Goal: Task Accomplishment & Management: Complete application form

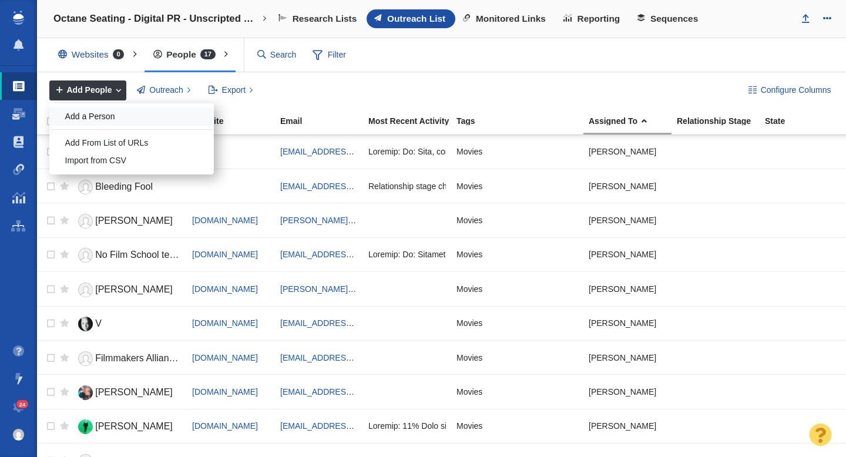
click at [99, 122] on div "Add a Person" at bounding box center [131, 117] width 165 height 18
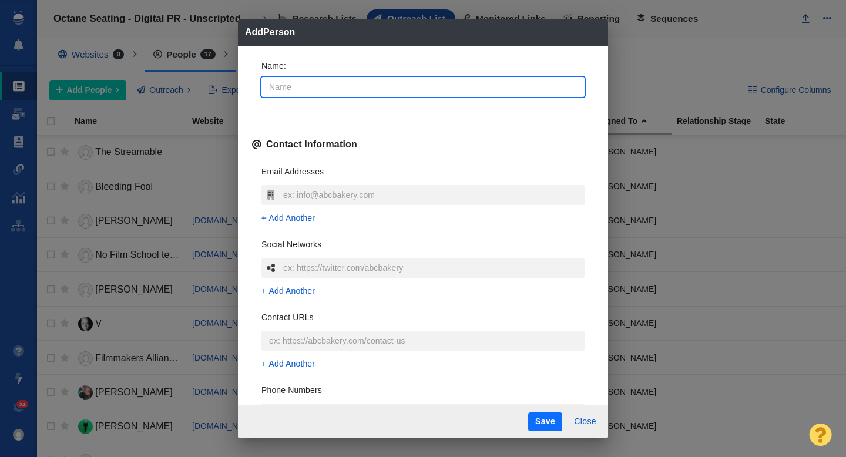
type input "S"
type textarea "x"
type input "Sa"
type textarea "x"
type input "[PERSON_NAME]"
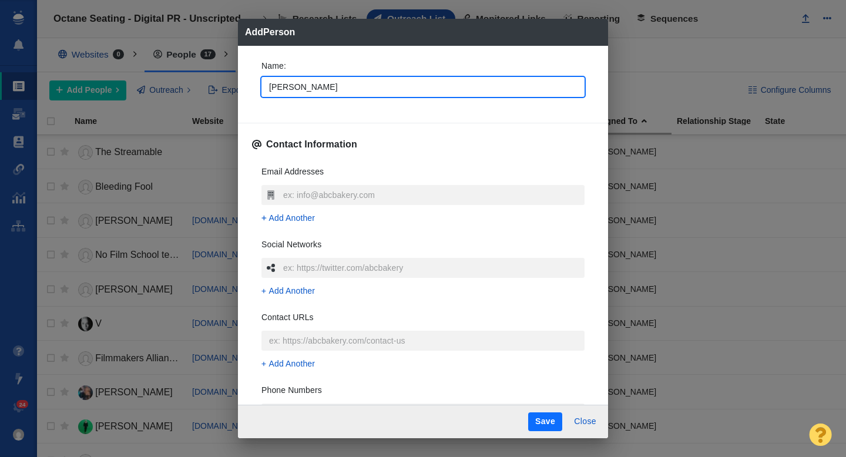
type textarea "x"
type input "[PERSON_NAME]"
type textarea "x"
type input "[PERSON_NAME]"
type textarea "x"
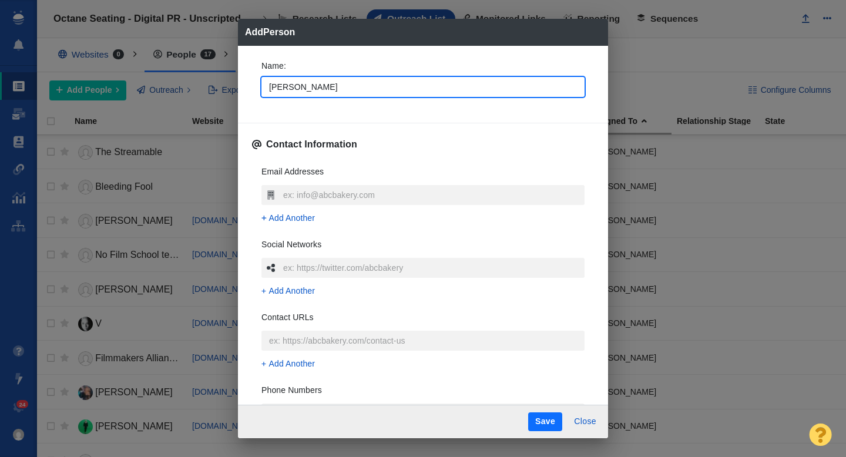
click at [248, 98] on div "Name : [PERSON_NAME] Contact Information Email Addresses Add Another Social Net…" at bounding box center [423, 226] width 370 height 360
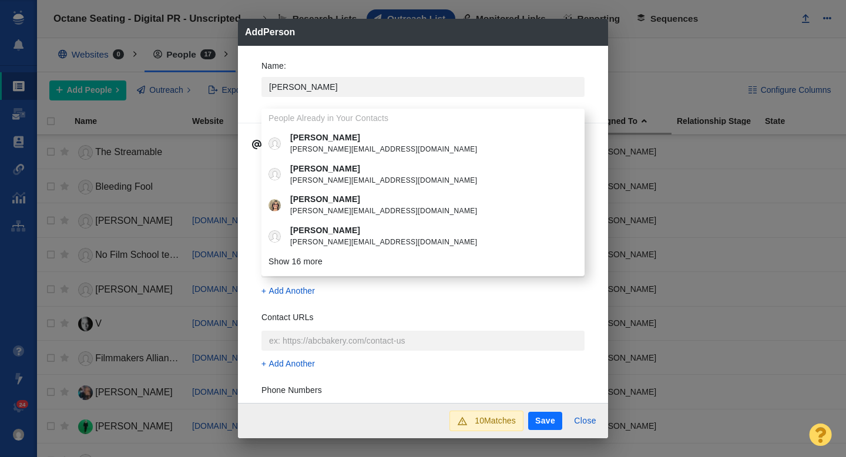
click at [254, 110] on div "Name : [PERSON_NAME] People Already in Your Contacts [PERSON_NAME] [PERSON_NAME…" at bounding box center [423, 82] width 342 height 63
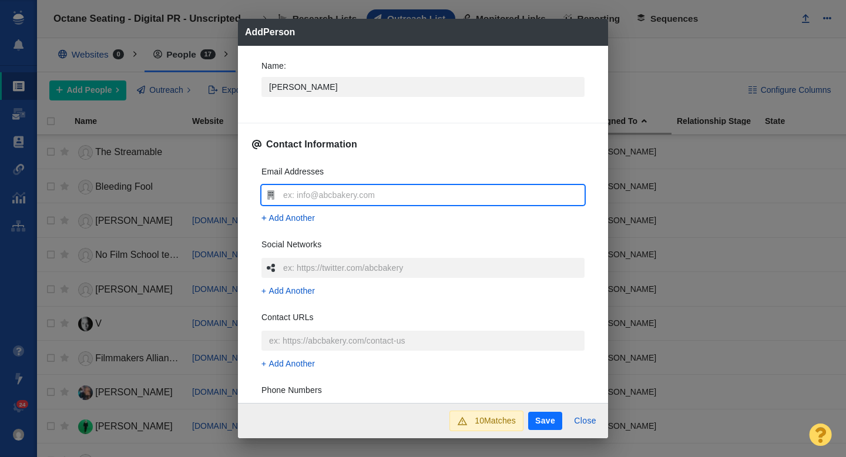
click at [295, 189] on input "text" at bounding box center [432, 195] width 304 height 20
type input "[PERSON_NAME][EMAIL_ADDRESS][PERSON_NAME][DOMAIN_NAME]"
type textarea "x"
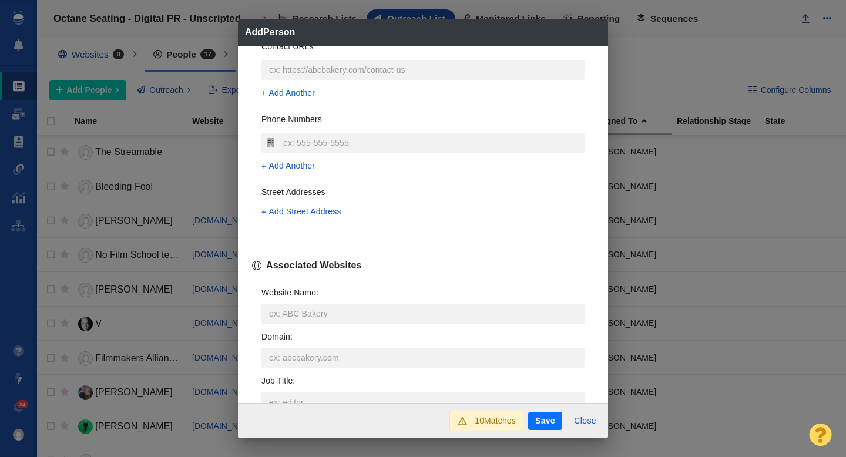
scroll to position [294, 0]
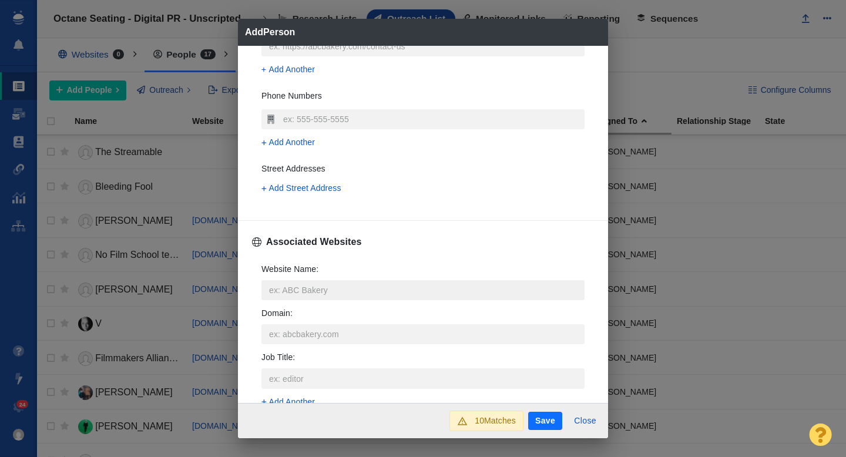
type input "[PERSON_NAME][EMAIL_ADDRESS][PERSON_NAME][DOMAIN_NAME]"
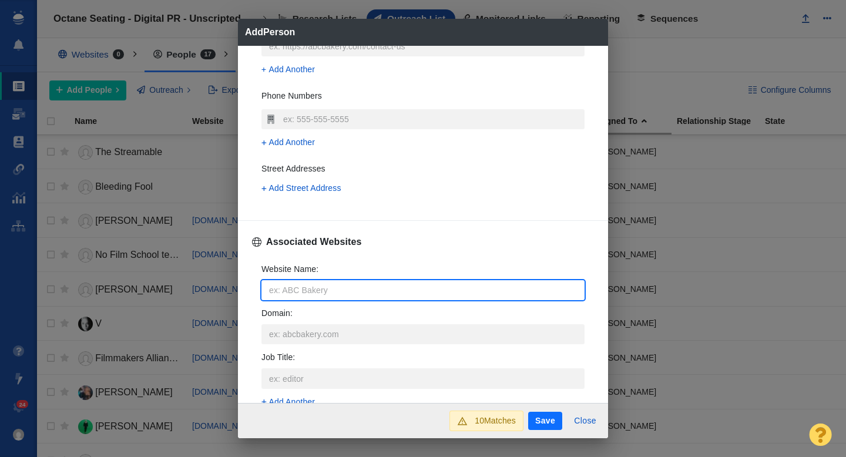
click at [293, 288] on input "Website Name :" at bounding box center [422, 290] width 323 height 20
type input "c"
type textarea "x"
type input "cn"
type textarea "x"
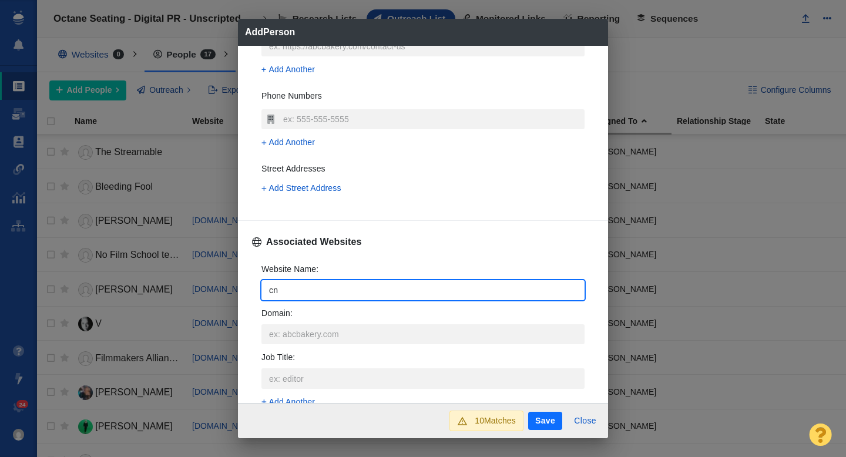
type input "cnb"
type textarea "x"
type input "cnbc"
type textarea "x"
type input "cnbc."
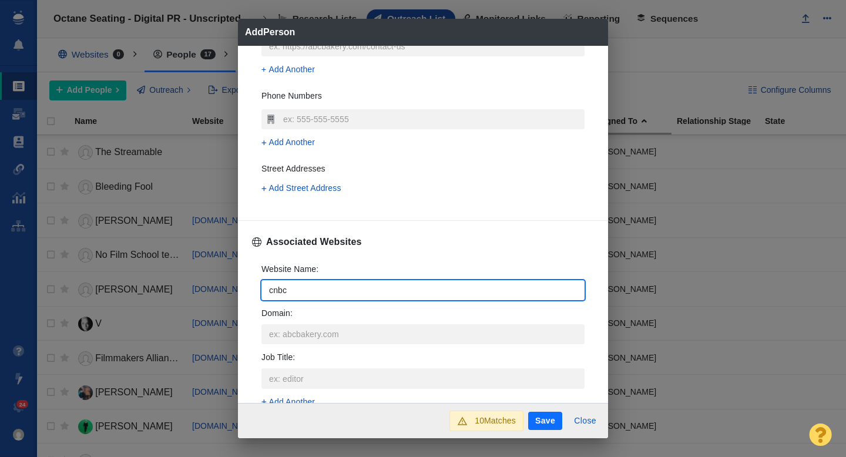
type textarea "x"
type input "cnbc.c"
type textarea "x"
type input "[DOMAIN_NAME]"
type textarea "x"
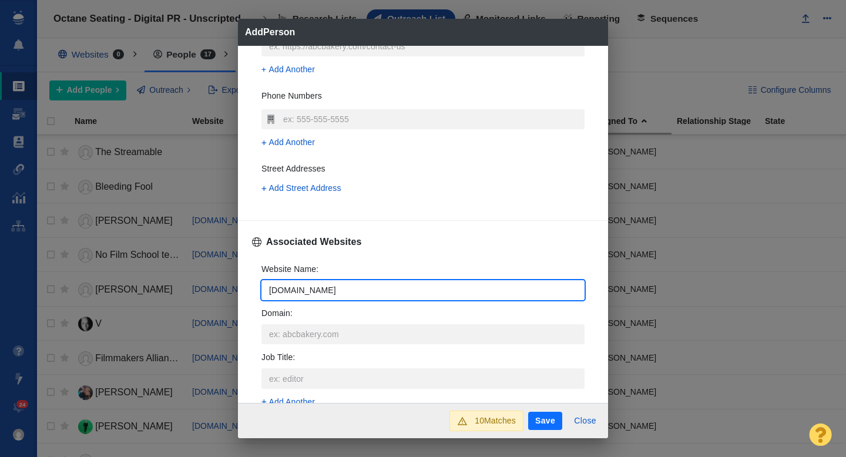
type input "[DOMAIN_NAME]"
type textarea "x"
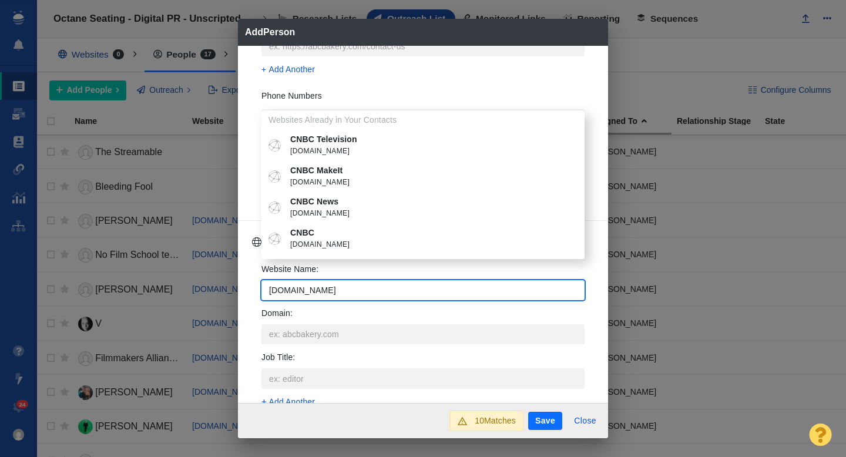
type input "[DOMAIN_NAME]"
click at [330, 239] on span "[DOMAIN_NAME]" at bounding box center [431, 245] width 283 height 12
type textarea "x"
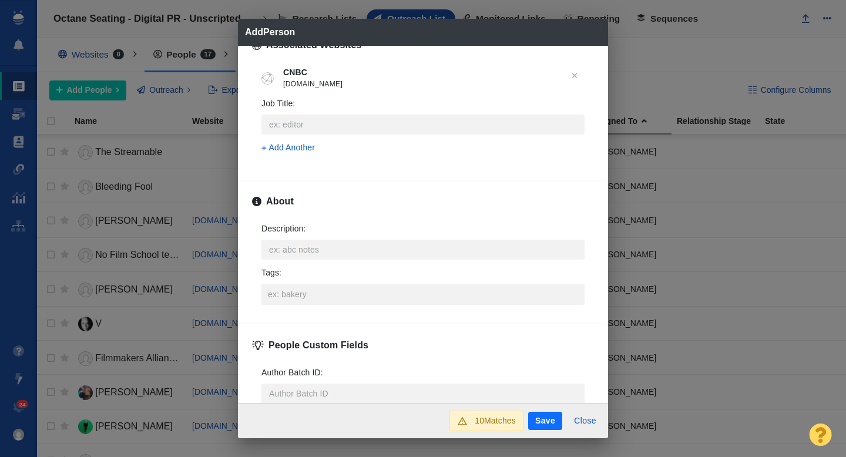
scroll to position [516, 0]
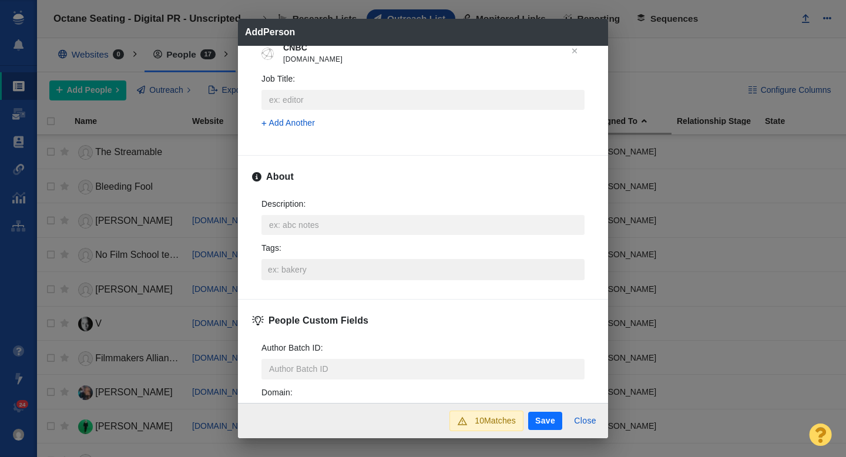
click at [306, 273] on input "Tags :" at bounding box center [423, 269] width 316 height 21
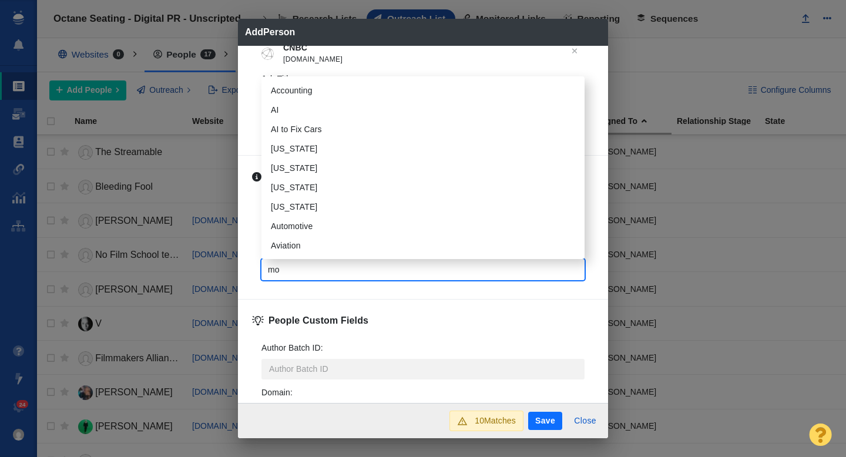
type input "mov"
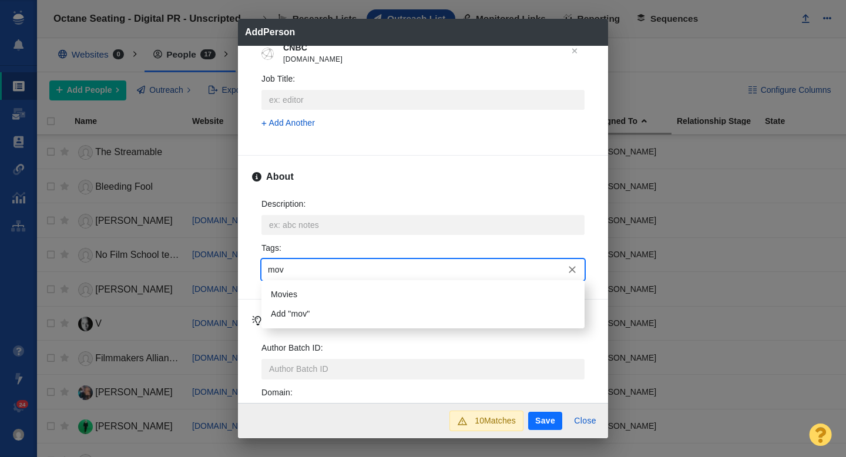
click at [308, 292] on li "Movies" at bounding box center [422, 294] width 323 height 19
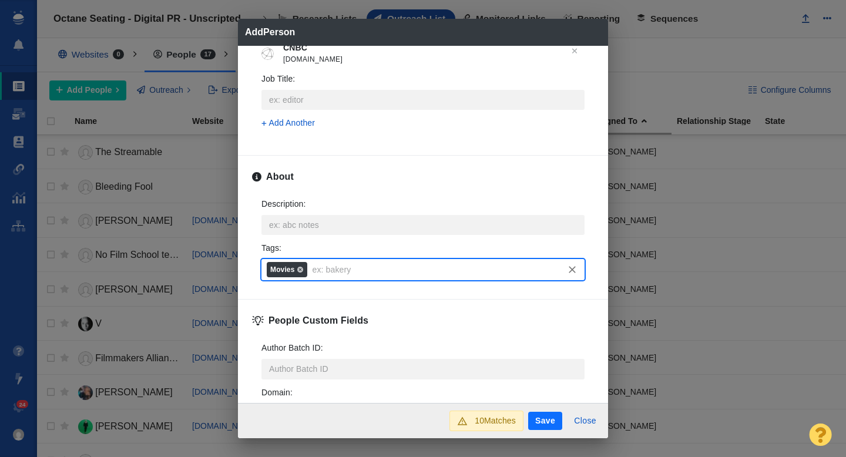
click at [539, 412] on button "Save" at bounding box center [545, 421] width 34 height 19
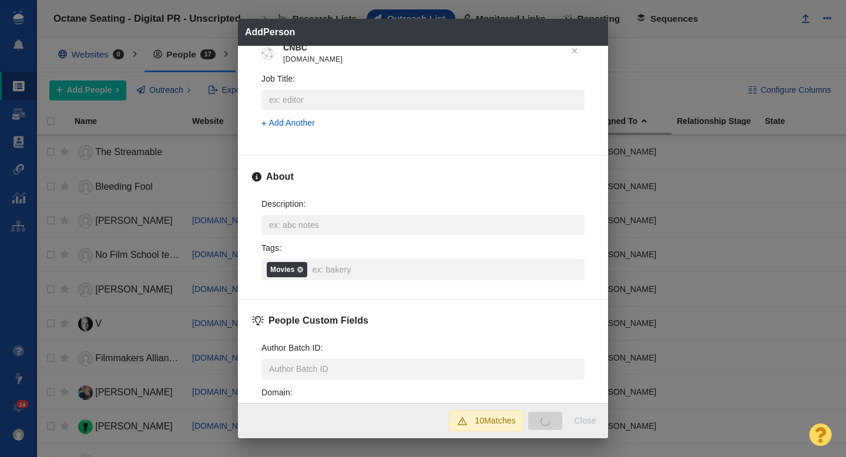
type textarea "x"
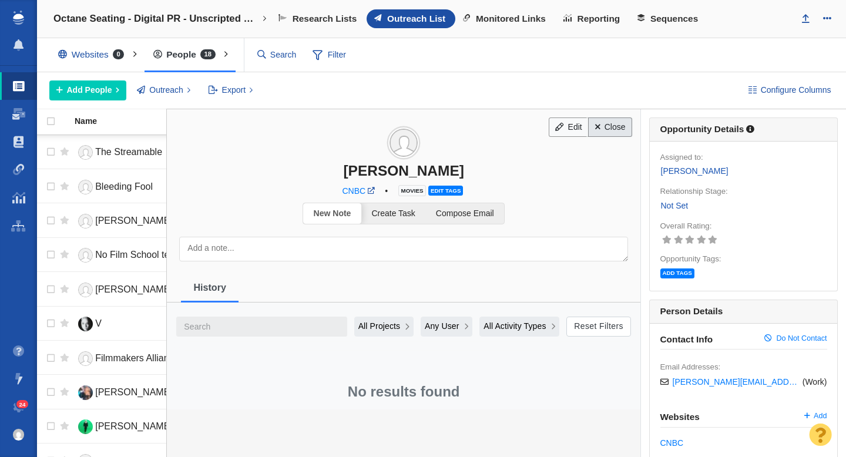
click at [609, 126] on link "Close" at bounding box center [610, 128] width 44 height 20
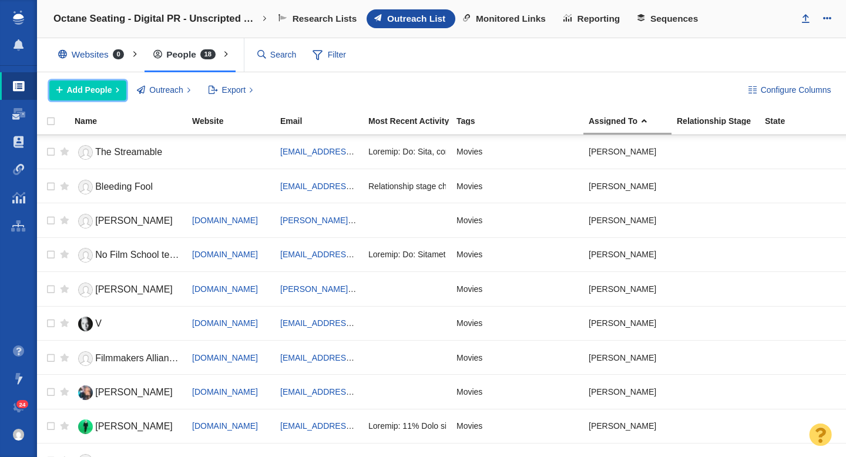
click at [99, 89] on span "Add People" at bounding box center [89, 90] width 45 height 12
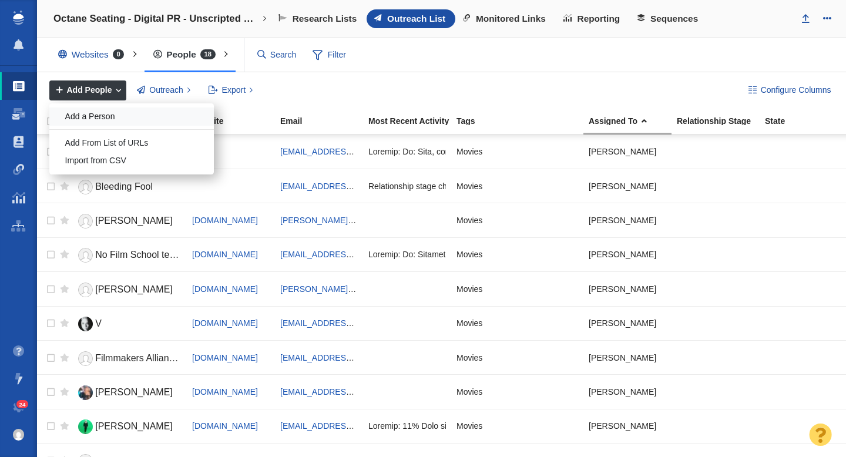
click at [102, 115] on div "Add a Person" at bounding box center [131, 117] width 165 height 18
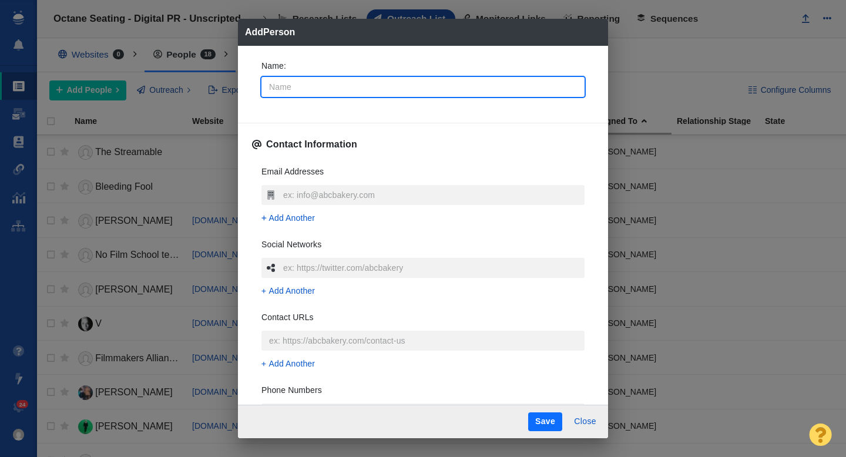
type input "T"
type textarea "x"
type input "To"
type textarea "x"
type input "[PERSON_NAME]"
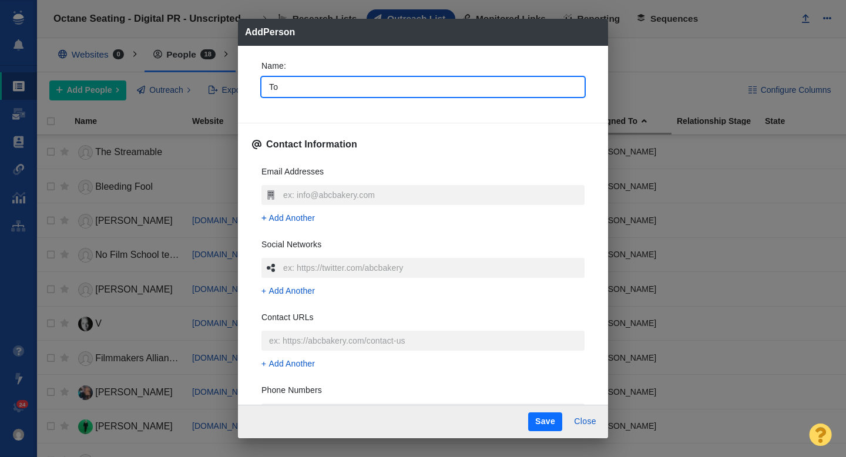
type textarea "x"
type input "Tomm"
type textarea "x"
type input "[PERSON_NAME]"
type textarea "x"
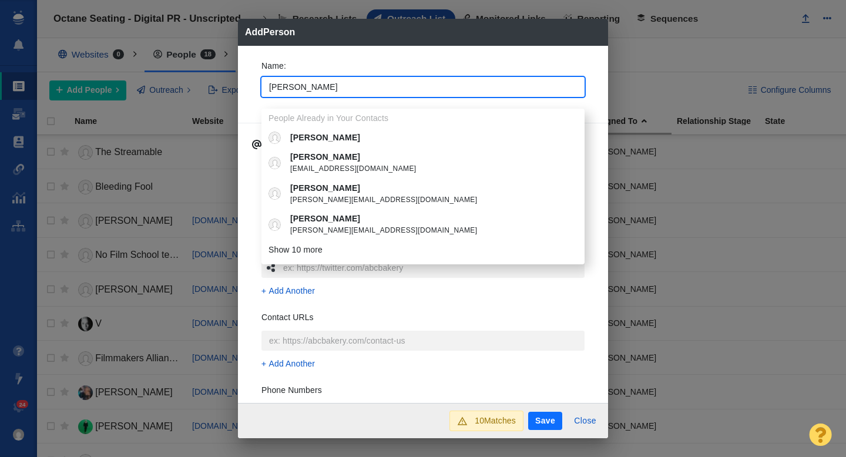
type input "[PERSON_NAME]"
type textarea "x"
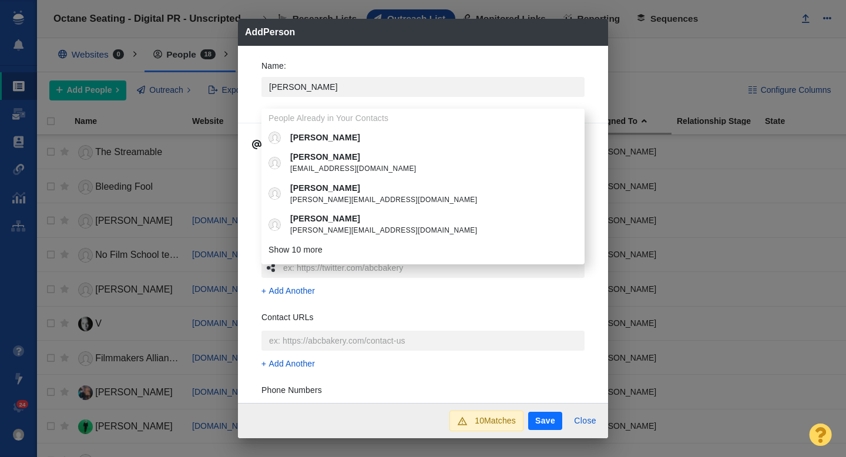
click at [250, 93] on div "Name : [PERSON_NAME] People Already in Your Contacts [PERSON_NAME] [PERSON_NAME…" at bounding box center [423, 225] width 370 height 358
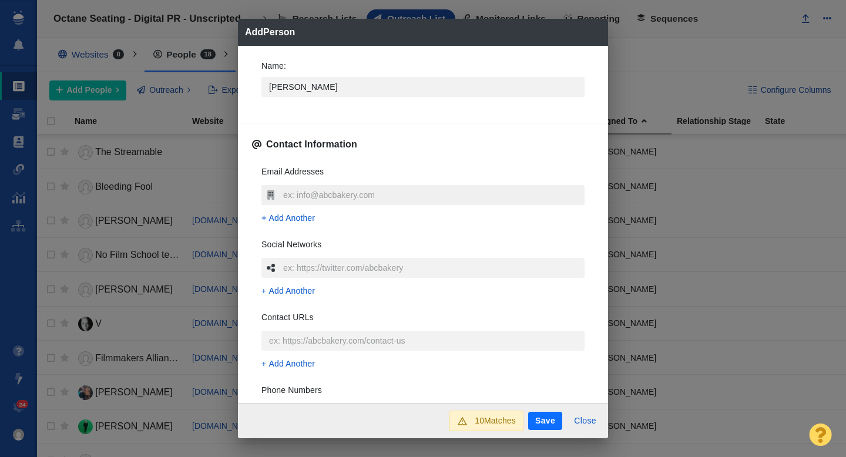
click at [287, 192] on input "text" at bounding box center [432, 195] width 304 height 20
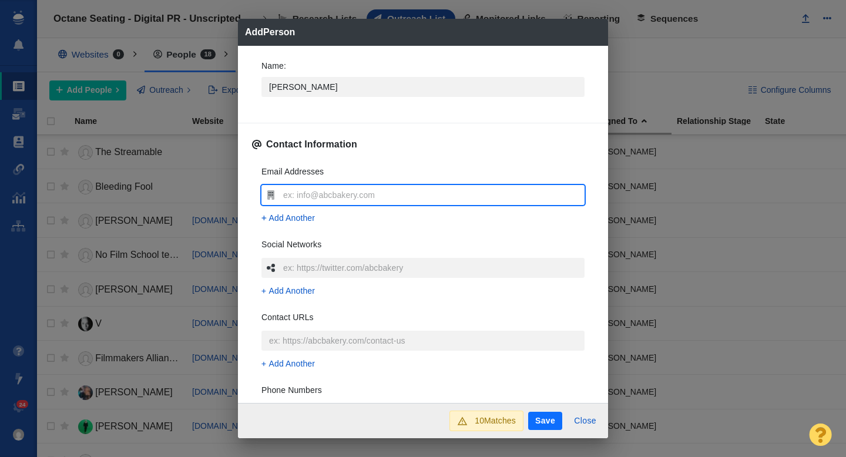
type input "[PERSON_NAME][EMAIL_ADDRESS][PERSON_NAME][DOMAIN_NAME]"
type textarea "x"
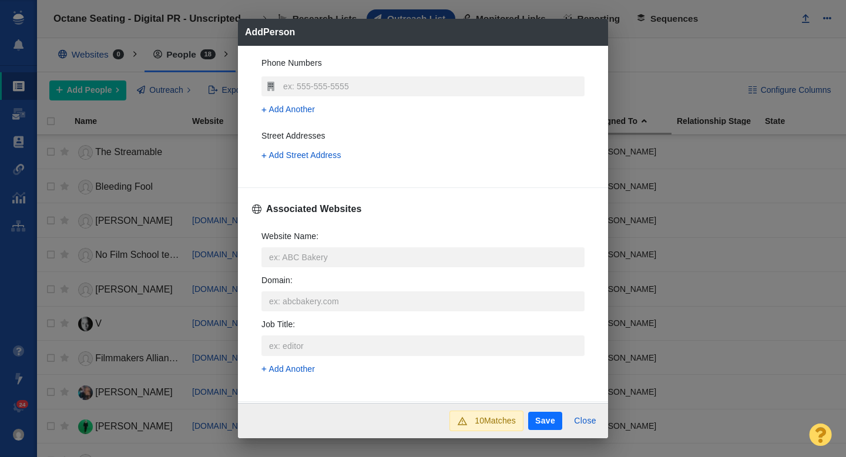
scroll to position [349, 0]
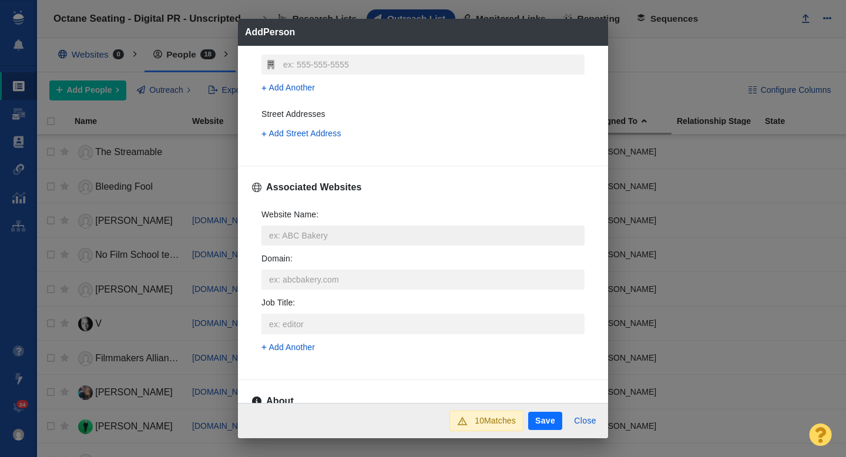
type input "[PERSON_NAME][EMAIL_ADDRESS][PERSON_NAME][DOMAIN_NAME]"
click at [291, 233] on input "Website Name :" at bounding box center [422, 236] width 323 height 20
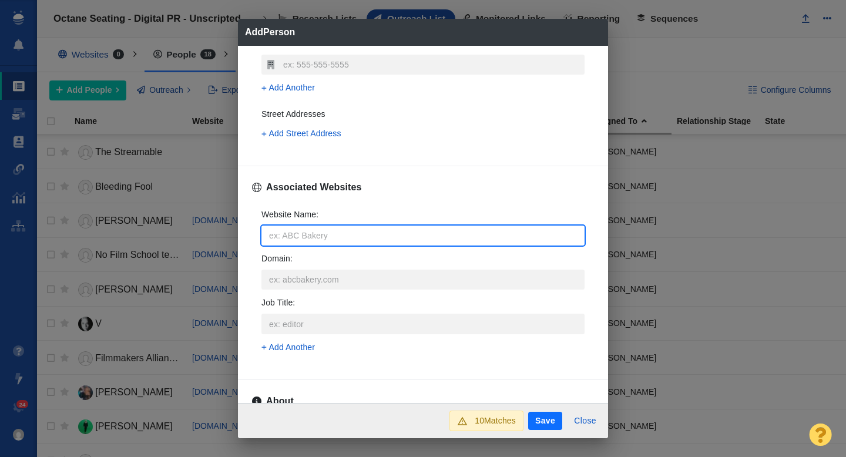
type input "o"
type textarea "x"
type input "p"
type textarea "x"
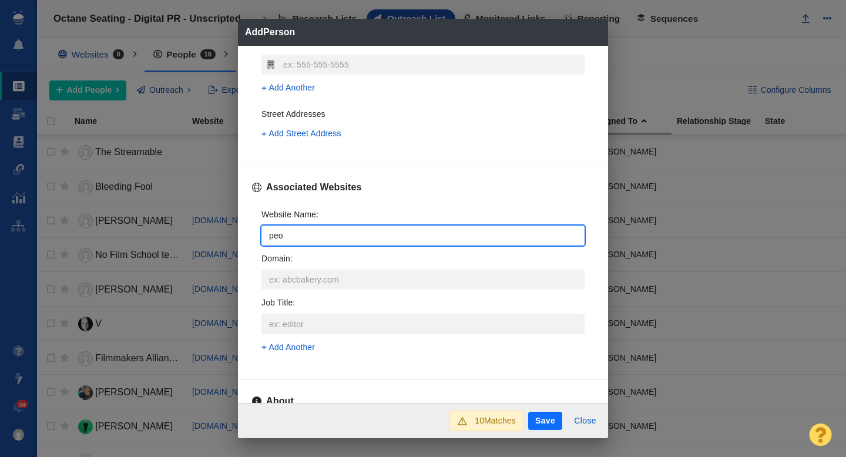
type input "peop"
type textarea "x"
type input "peopl"
type textarea "x"
type input "people."
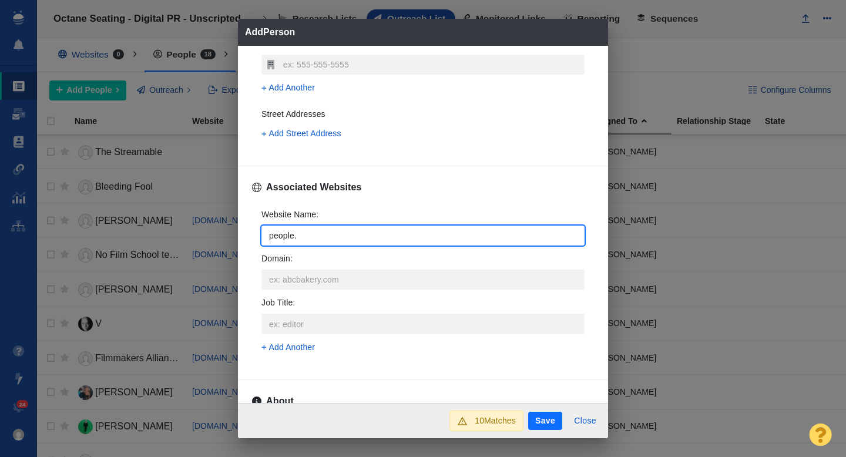
type textarea "x"
type input "[DOMAIN_NAME]"
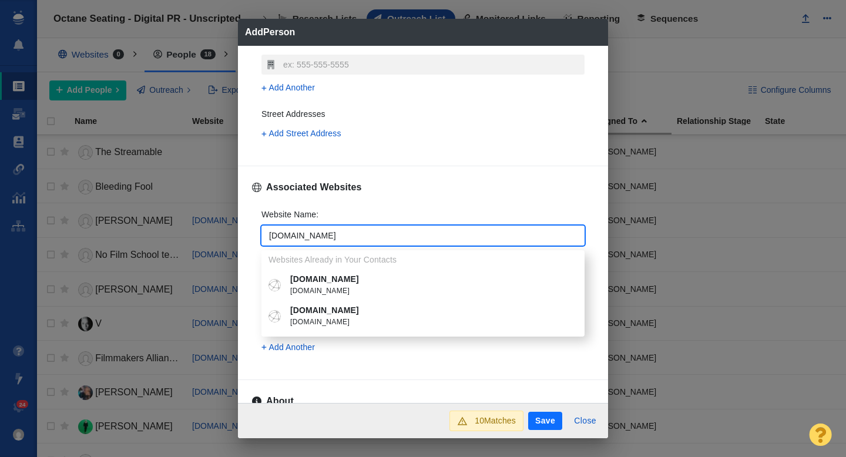
click at [324, 307] on p "[DOMAIN_NAME]" at bounding box center [431, 310] width 283 height 12
type textarea "x"
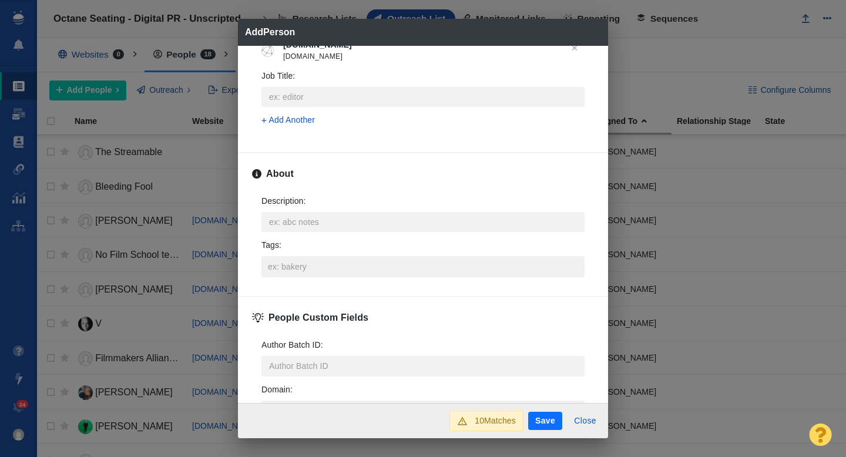
scroll to position [521, 0]
click at [297, 267] on input "Tags :" at bounding box center [423, 264] width 316 height 21
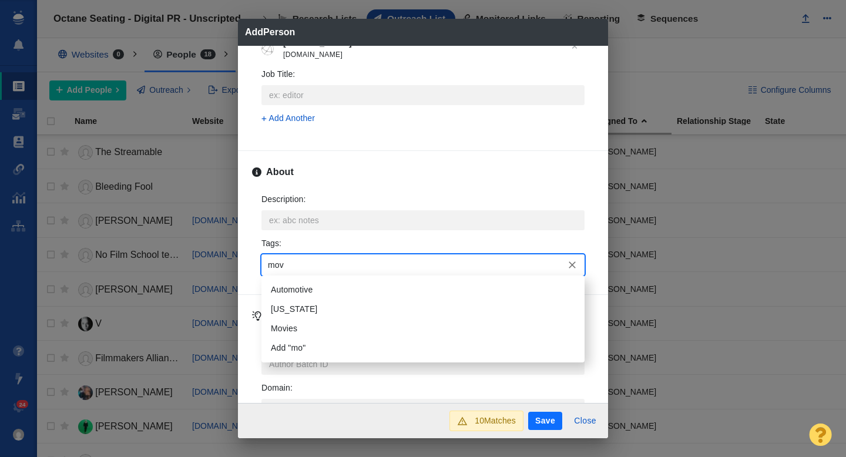
type input "movi"
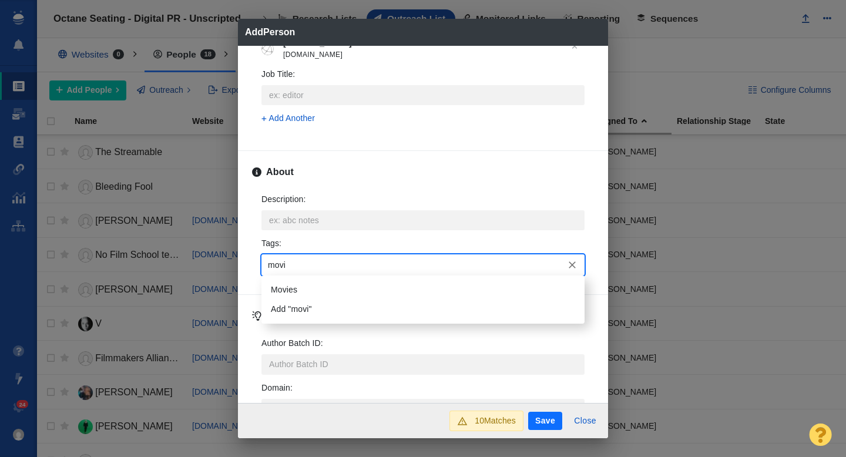
click at [298, 293] on li "Movies" at bounding box center [422, 289] width 323 height 19
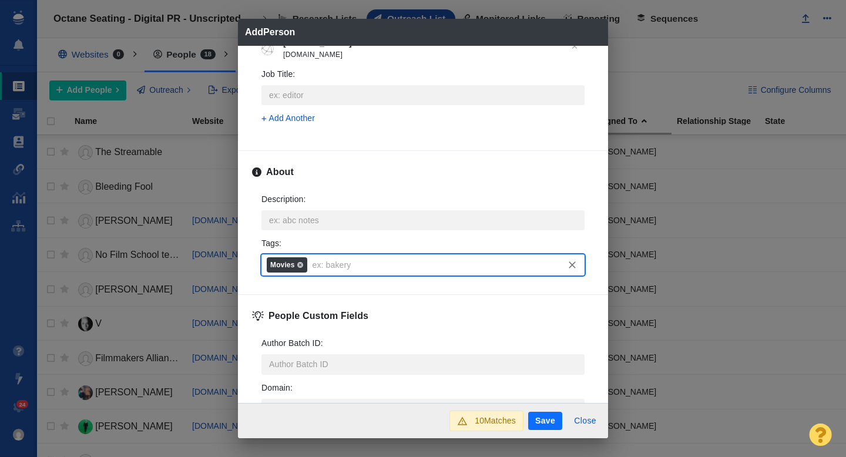
click at [546, 421] on button "Save" at bounding box center [545, 421] width 34 height 19
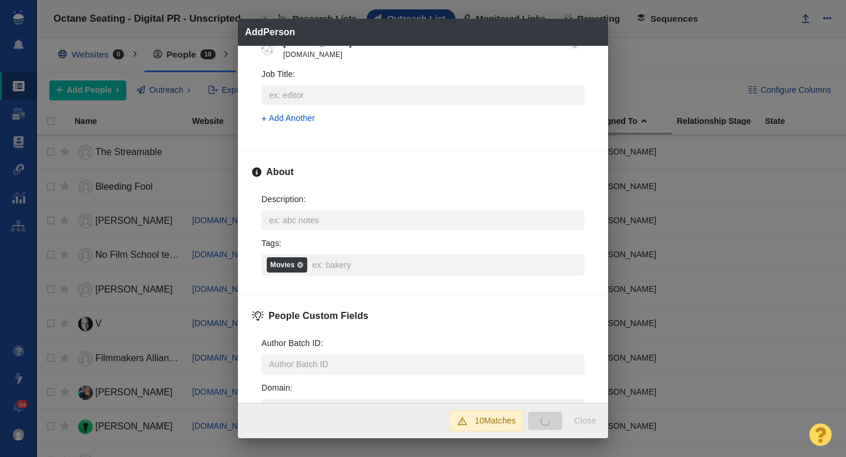
type textarea "x"
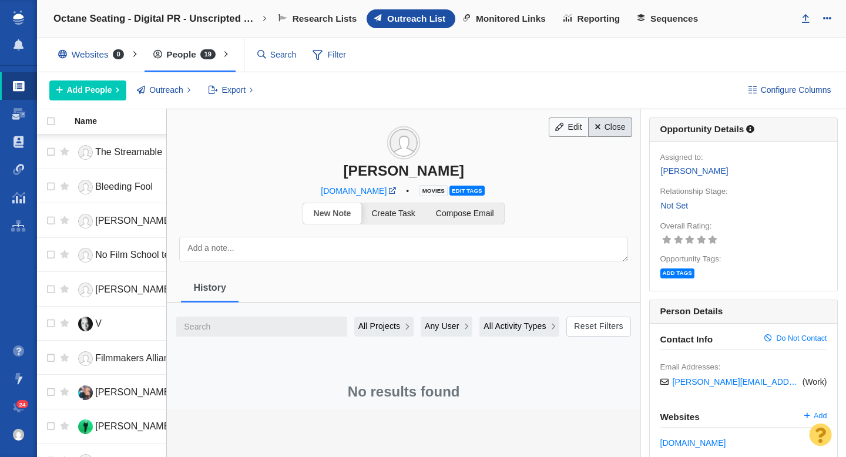
click at [606, 131] on link "Close" at bounding box center [610, 128] width 44 height 20
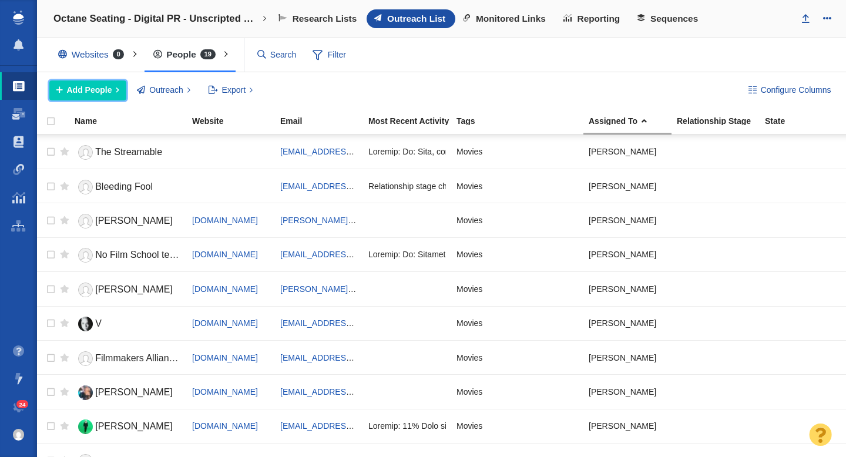
click at [105, 86] on span "Add People" at bounding box center [89, 90] width 45 height 12
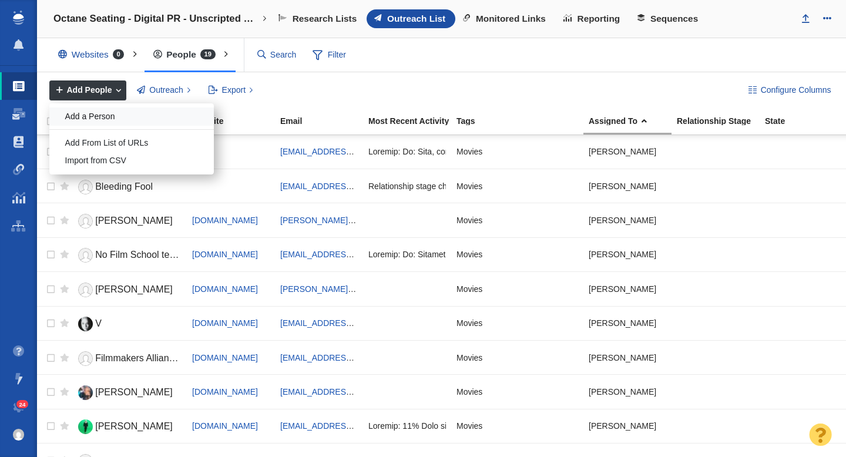
click at [113, 113] on div "Add a Person" at bounding box center [131, 117] width 165 height 18
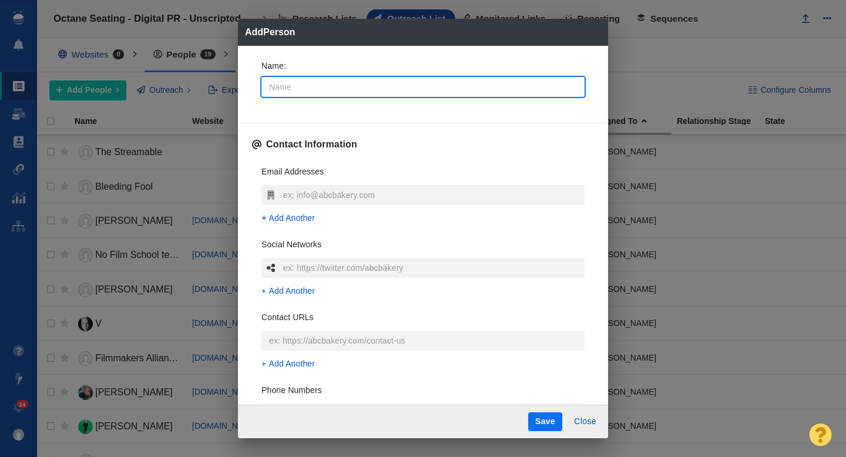
type input "A"
type textarea "x"
type input "Ab"
type textarea "x"
type input "[PERSON_NAME]"
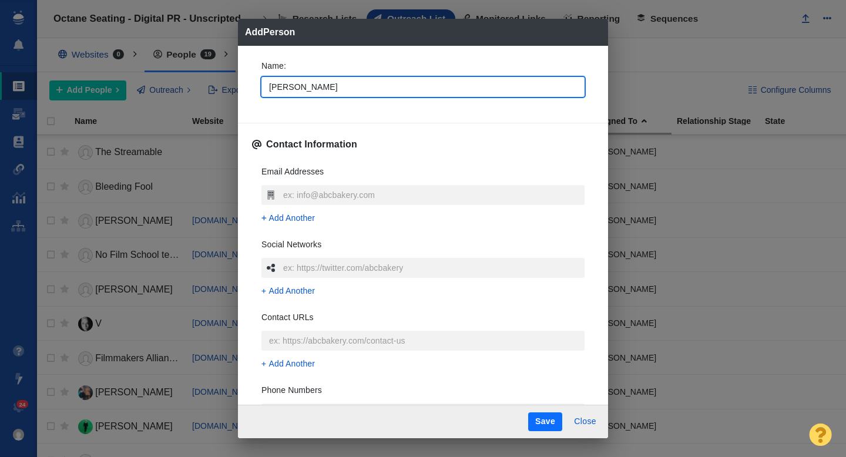
type textarea "x"
type input "[PERSON_NAME]"
type textarea "x"
click at [250, 119] on div "Name : [PERSON_NAME] Contact Information Email Addresses Add Another Social Net…" at bounding box center [423, 225] width 370 height 358
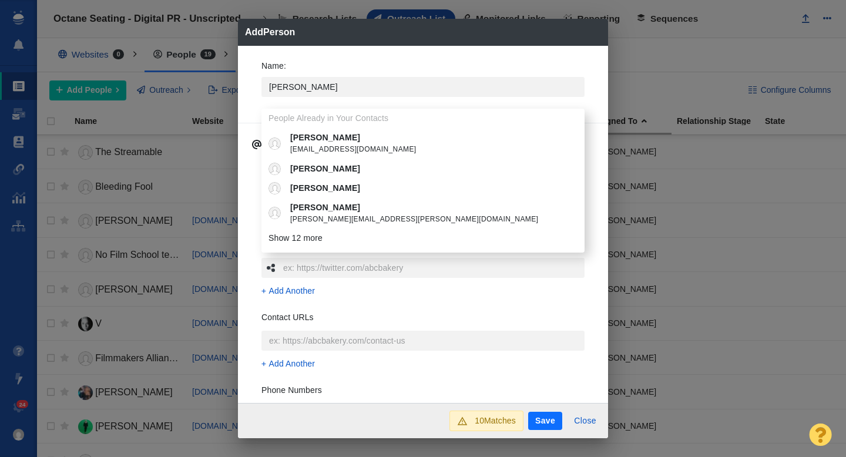
click at [250, 116] on div "Name : [PERSON_NAME] People Already in Your Contacts [PERSON_NAME] [EMAIL_ADDRE…" at bounding box center [423, 225] width 370 height 358
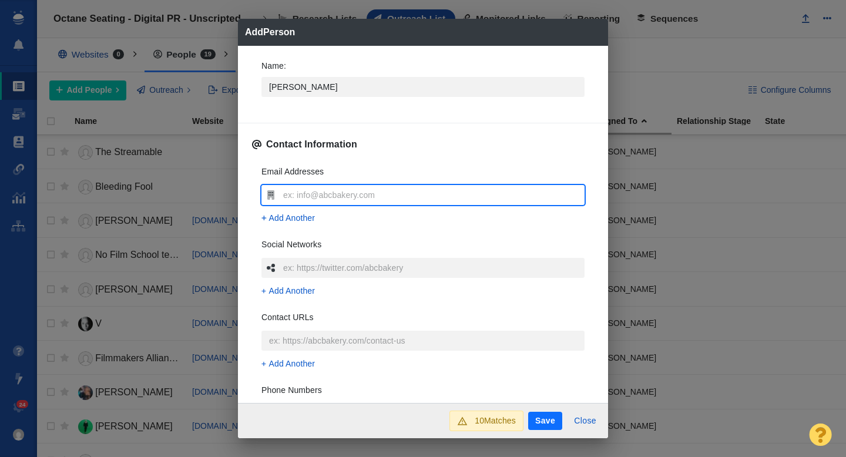
click at [296, 199] on input "text" at bounding box center [432, 195] width 304 height 20
type input "[EMAIL_ADDRESS][DOMAIN_NAME]"
type textarea "x"
type input "[EMAIL_ADDRESS][DOMAIN_NAME]"
click at [252, 220] on div "Email Addresses [EMAIL_ADDRESS][DOMAIN_NAME] Add Another Social Networks Add An…" at bounding box center [423, 331] width 342 height 350
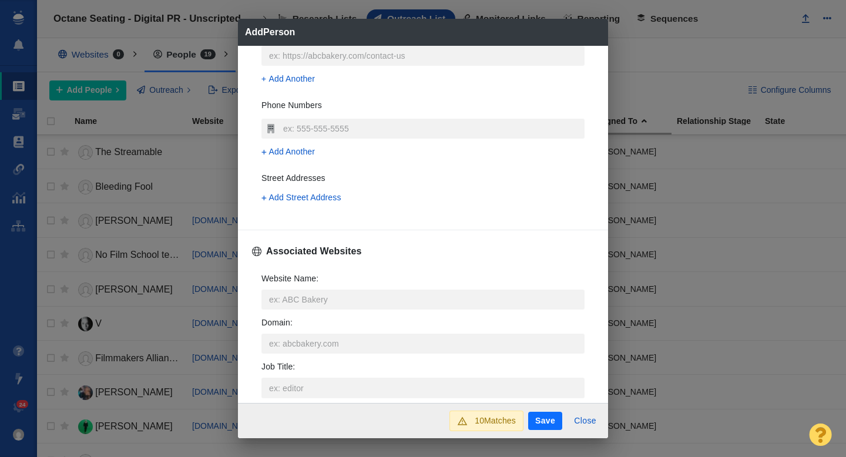
scroll to position [317, 0]
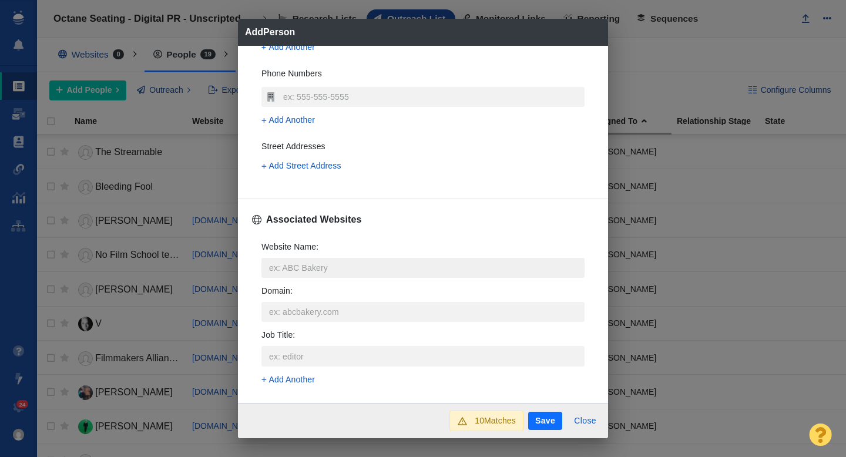
click at [300, 268] on input "Website Name :" at bounding box center [422, 268] width 323 height 20
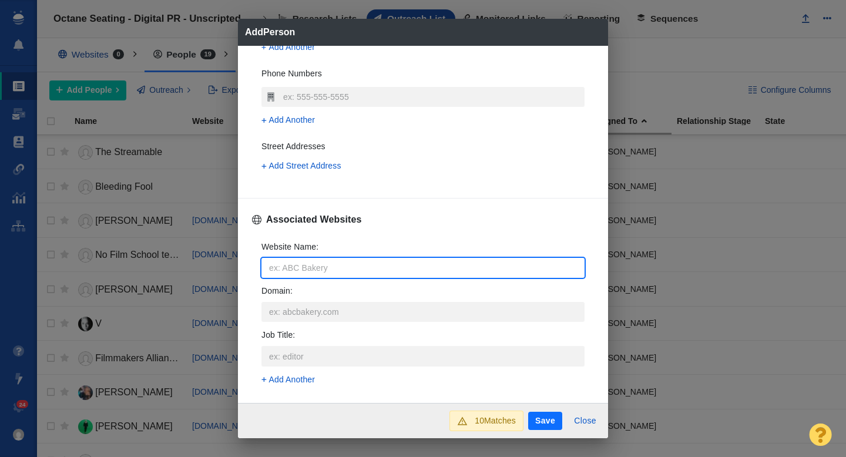
type input "v"
type textarea "x"
type input "va"
type textarea "x"
type input "variety"
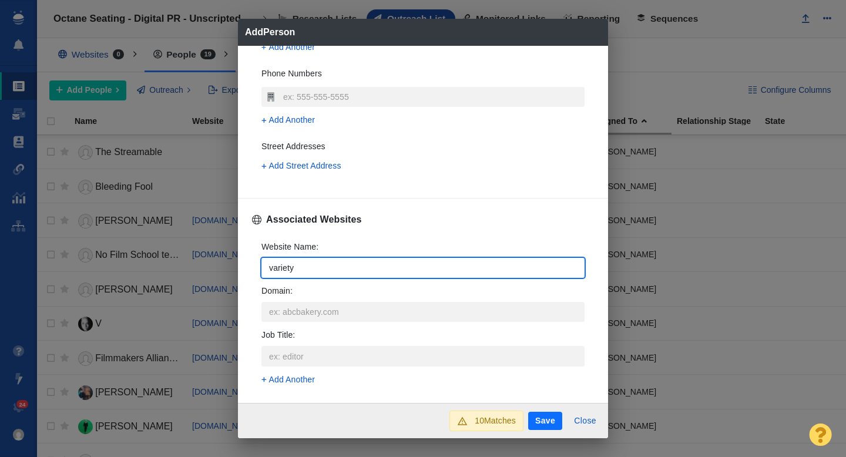
type textarea "x"
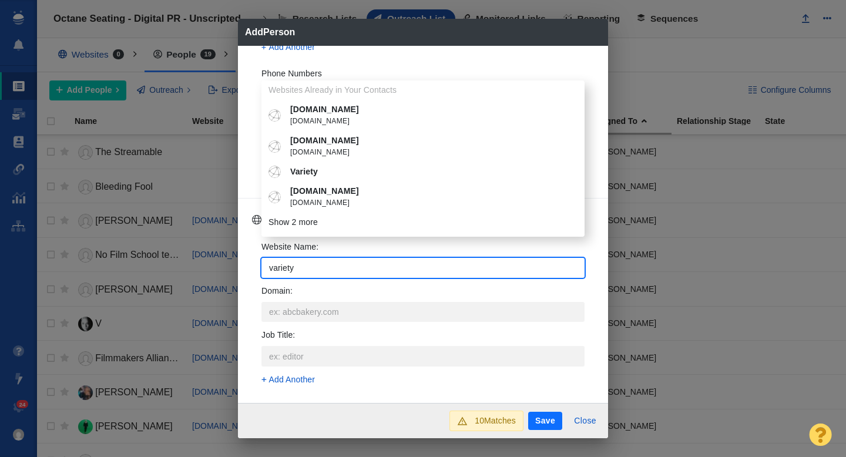
type input "variety"
click at [336, 167] on p "Variety" at bounding box center [431, 172] width 283 height 12
type textarea "x"
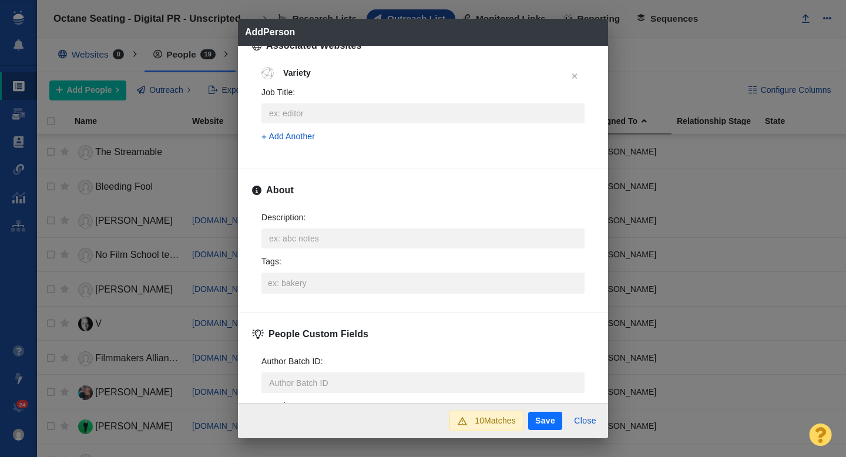
scroll to position [496, 0]
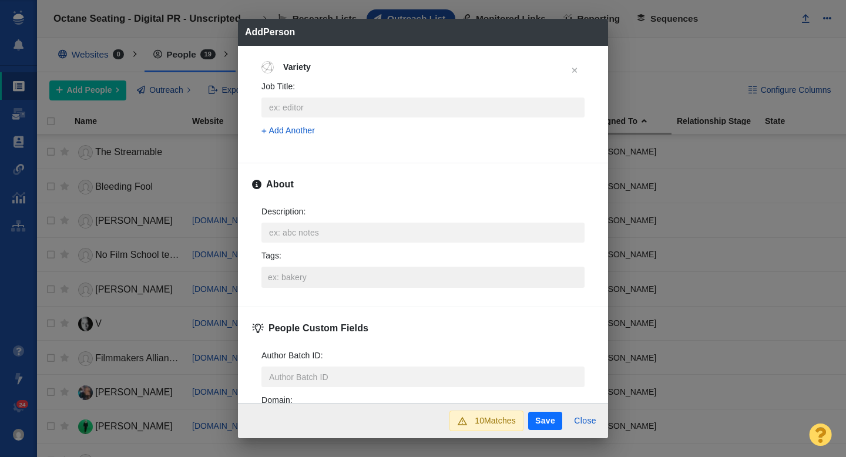
click at [311, 276] on input "Tags :" at bounding box center [423, 277] width 316 height 21
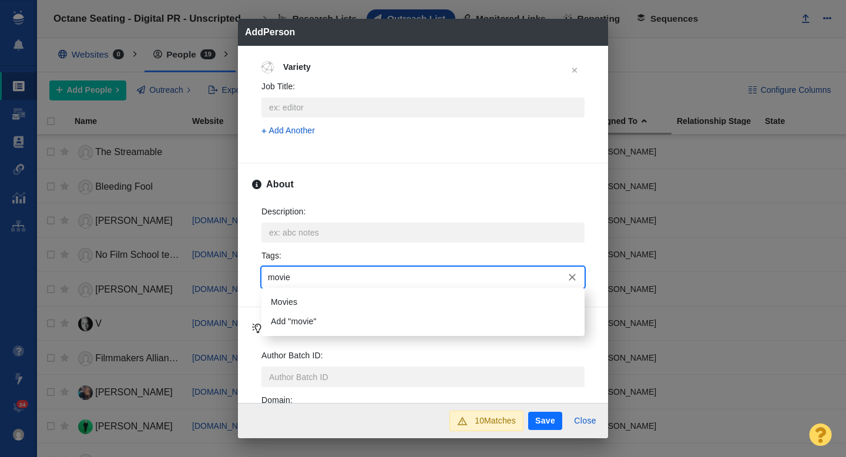
type input "movies"
click at [305, 298] on li "Movies" at bounding box center [422, 302] width 323 height 19
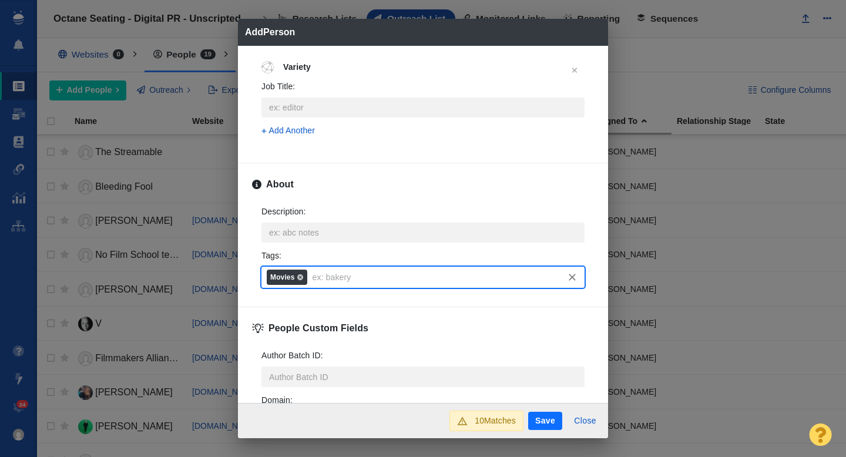
click at [546, 417] on button "Save" at bounding box center [545, 421] width 34 height 19
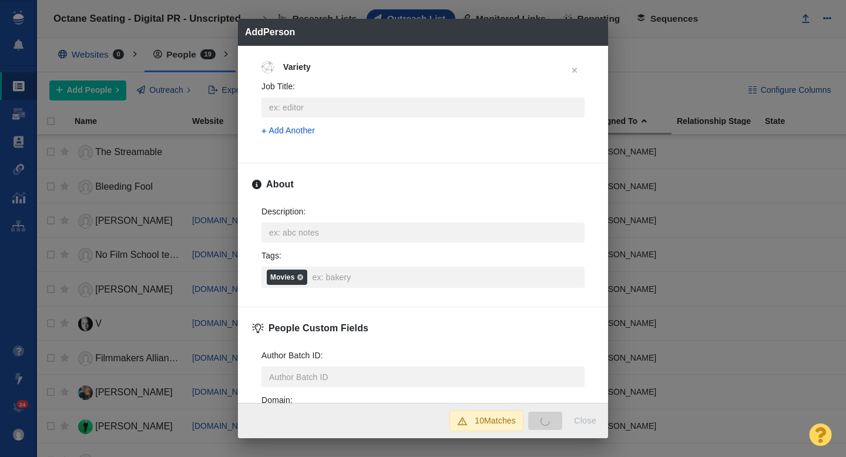
type textarea "x"
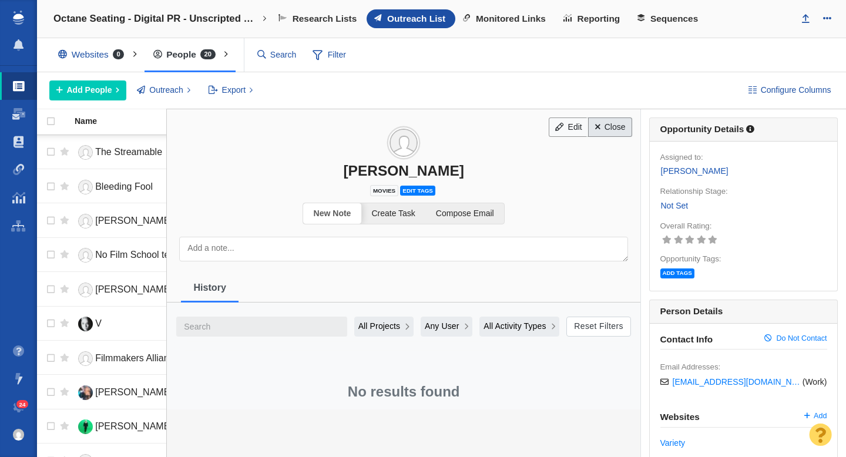
click at [620, 130] on link "Close" at bounding box center [610, 128] width 44 height 20
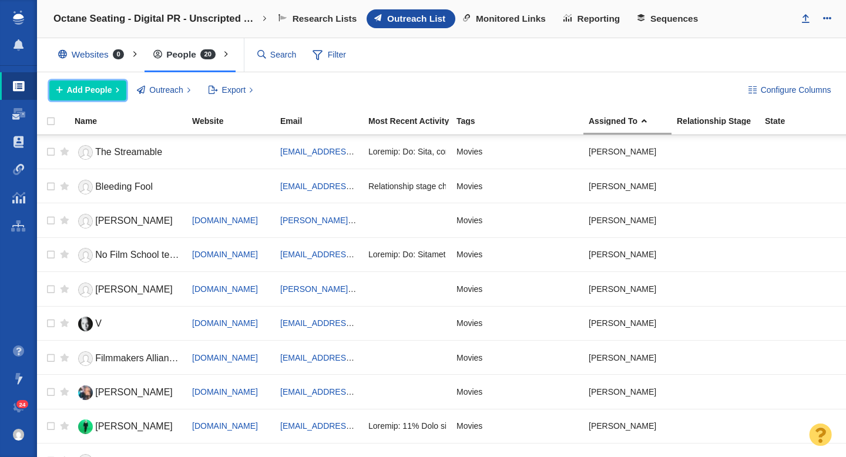
click at [92, 88] on span "Add People" at bounding box center [89, 90] width 45 height 12
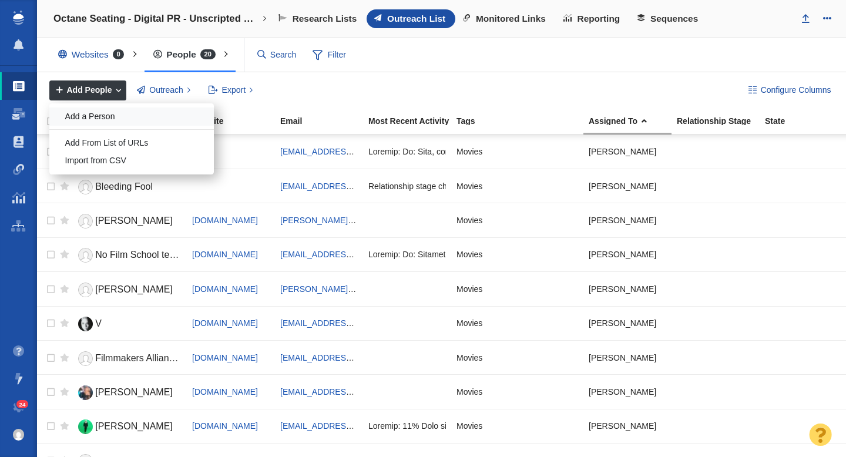
click at [102, 112] on div "Add a Person" at bounding box center [131, 117] width 165 height 18
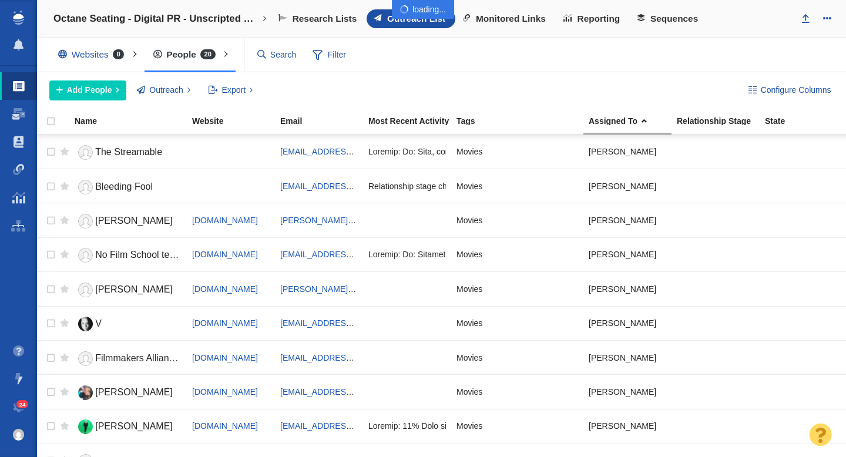
click at [101, 94] on div at bounding box center [423, 228] width 846 height 457
click at [456, 81] on div at bounding box center [423, 228] width 846 height 457
click at [94, 90] on span "Add People" at bounding box center [89, 90] width 45 height 12
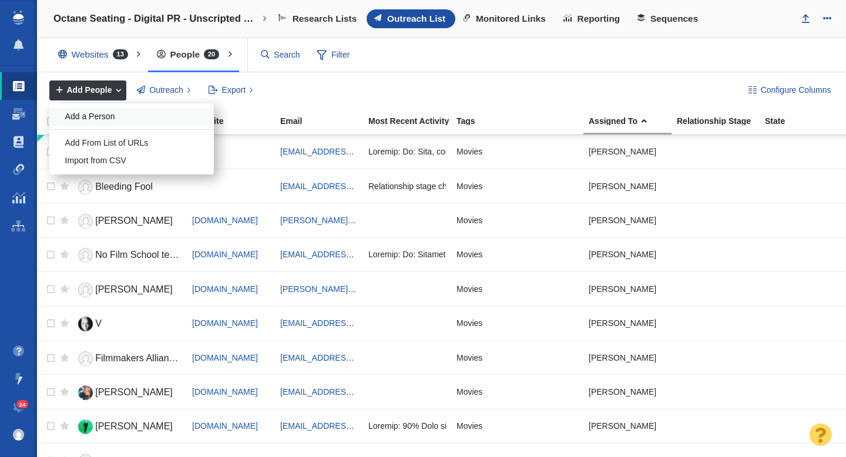
click at [97, 117] on div "Add a Person" at bounding box center [131, 117] width 165 height 18
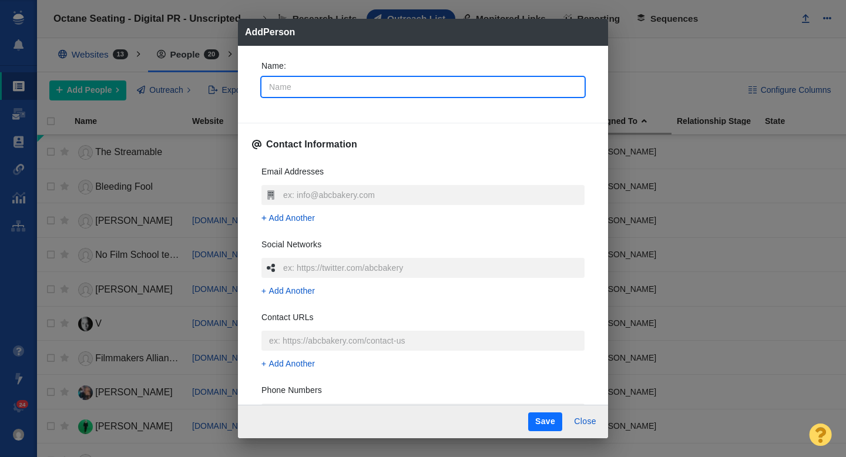
type input "M"
type textarea "x"
type input "Mi"
type textarea "x"
type input "Mia"
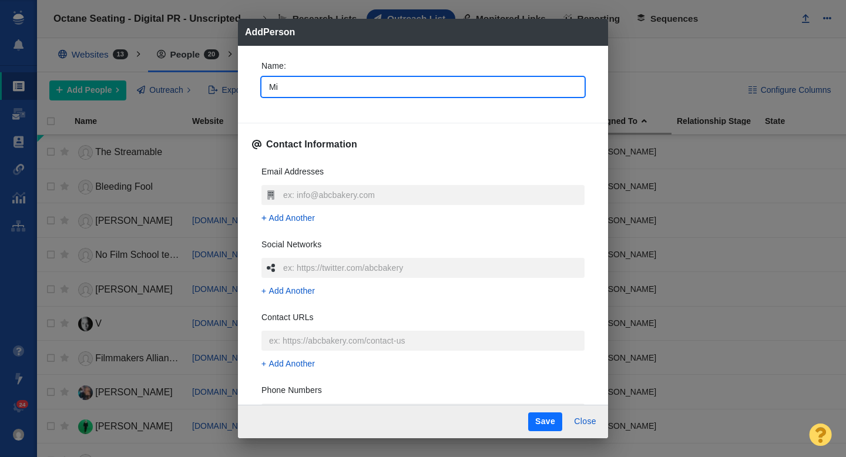
type textarea "x"
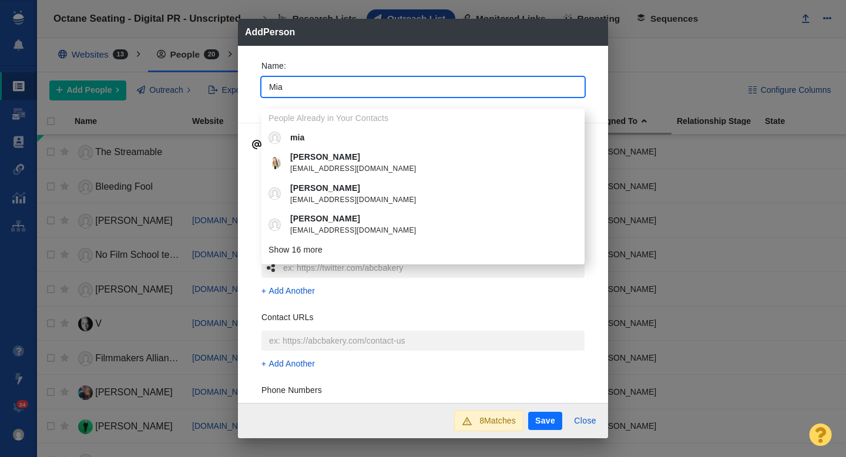
type input "Mia"
click at [249, 75] on div "Name : Mia People Already in Your Contacts mia Mia Barnes mia@bodymind.com Mia …" at bounding box center [423, 225] width 370 height 358
type textarea "x"
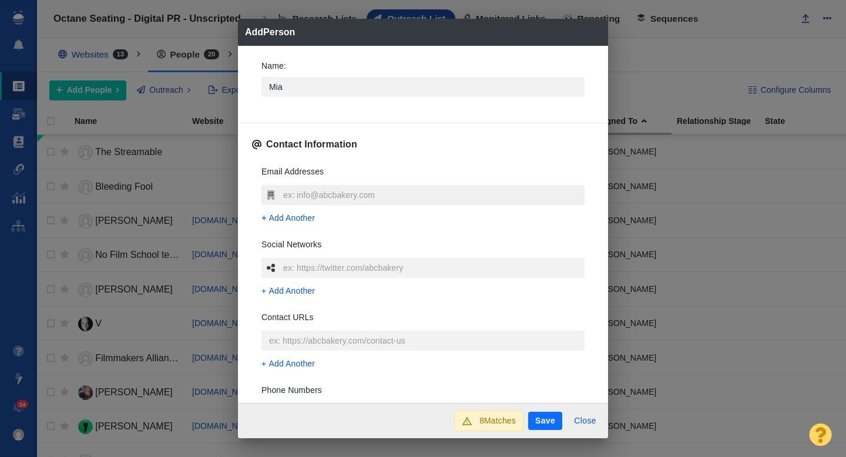
click at [302, 197] on input "text" at bounding box center [432, 195] width 304 height 20
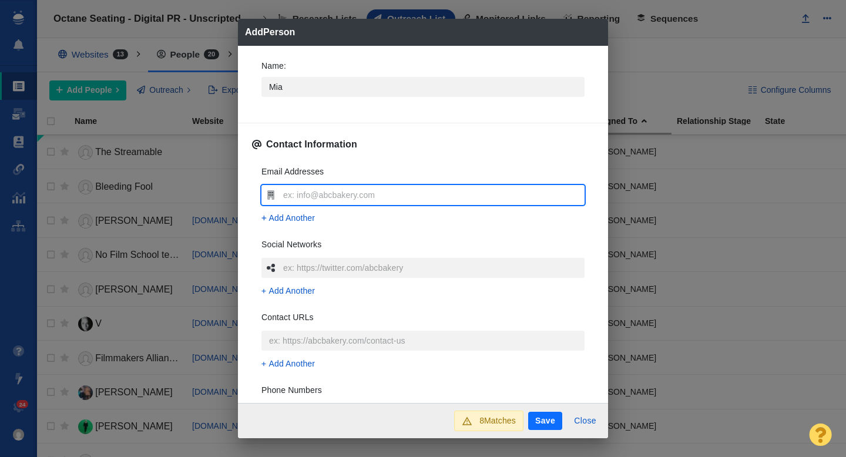
type input "mia.galuppo@thr.com"
type textarea "x"
type input "mia.galuppo@thr.com"
click at [253, 214] on div "Email Addresses mia.galuppo@thr.com Add Another Social Networks Add Another Con…" at bounding box center [423, 331] width 342 height 350
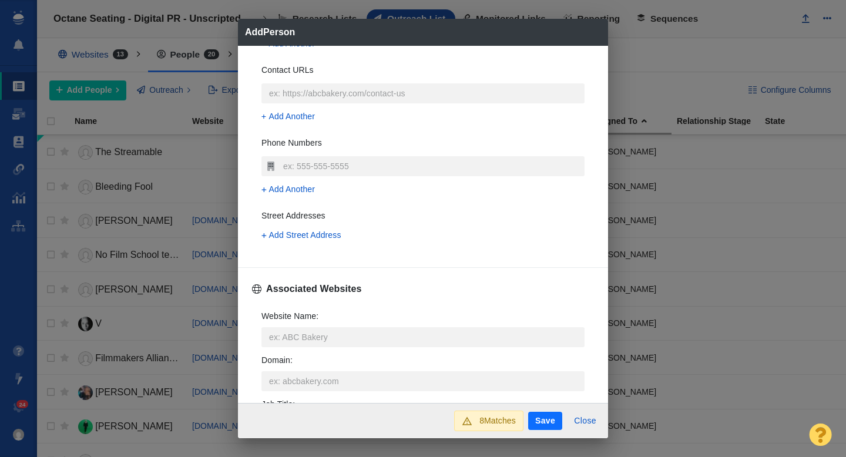
scroll to position [249, 0]
click at [276, 338] on input "Website Name :" at bounding box center [422, 335] width 323 height 20
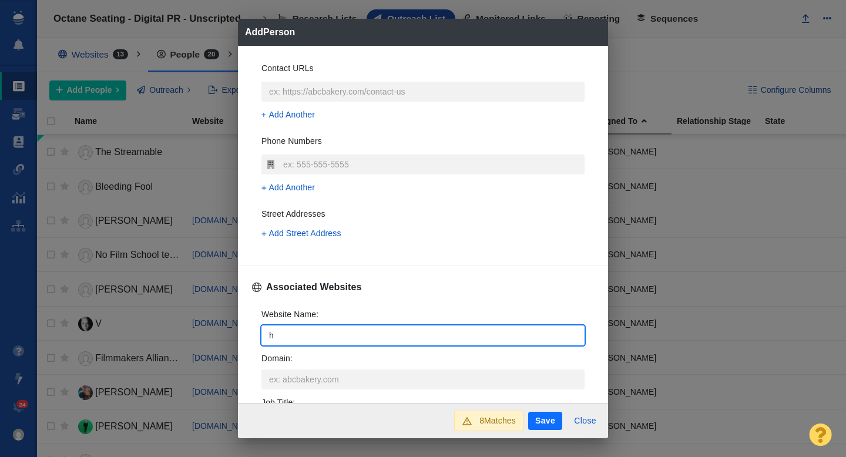
type input "ho"
type textarea "x"
type input "hol"
type textarea "x"
type input "holl"
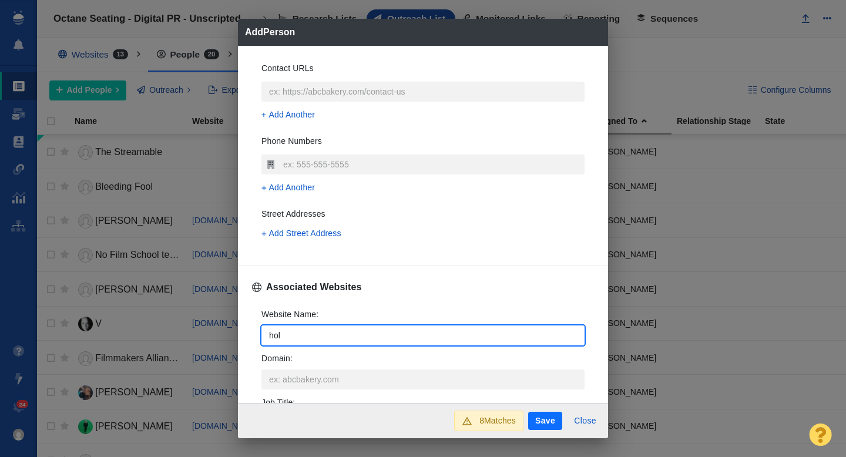
type textarea "x"
type input "holly"
type textarea "x"
type input "hollyw"
type textarea "x"
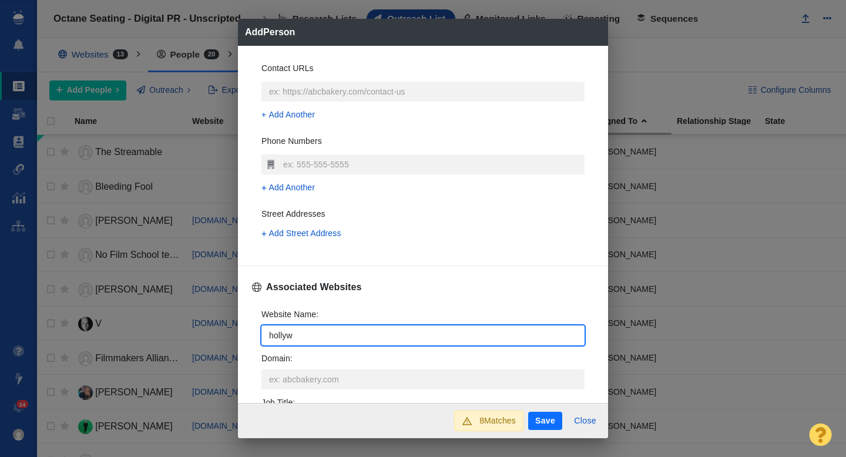
type input "hollywo"
type textarea "x"
type input "hollywoo"
type textarea "x"
type input "hollywood"
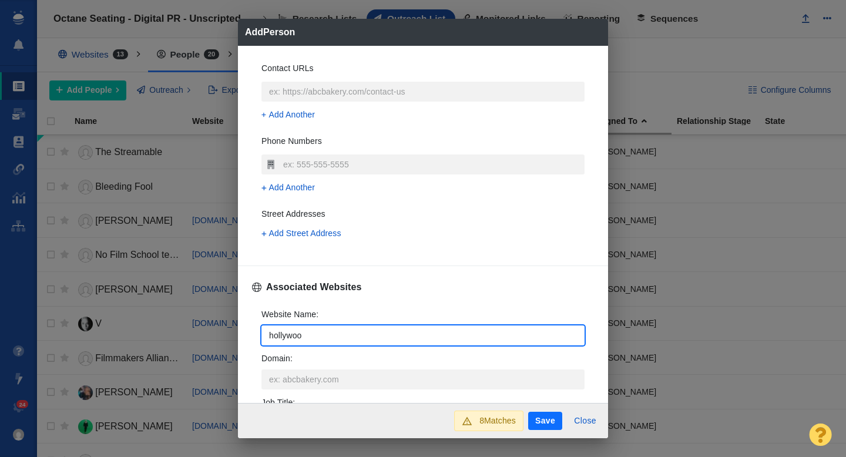
type textarea "x"
type input "hollywoodr"
type textarea "x"
type input "hollywoodre"
type textarea "x"
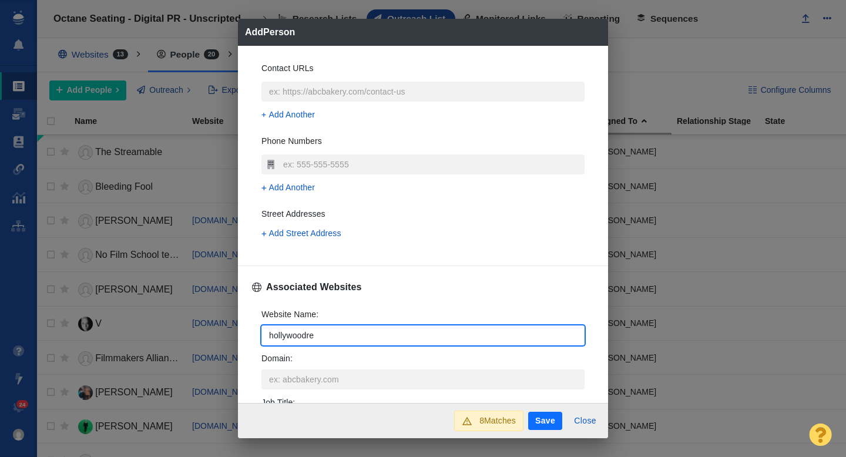
type input "hollywoodrep"
type textarea "x"
type input "hollywoodrepo"
type textarea "x"
type input "hollywoodrepor"
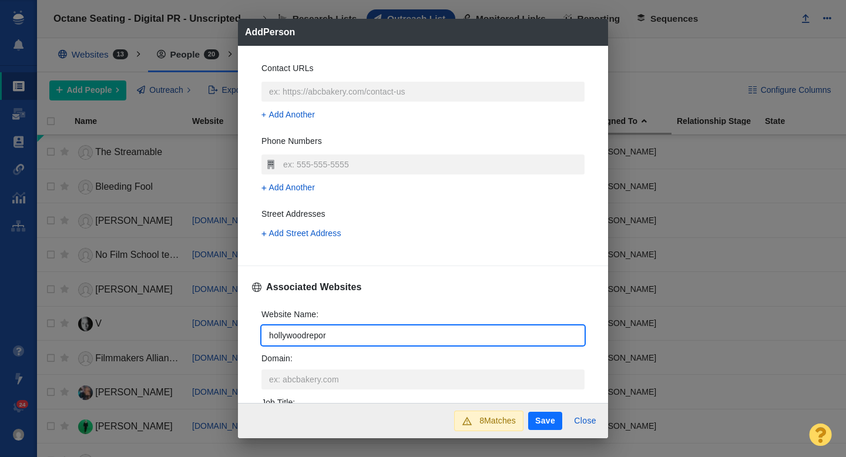
type textarea "x"
type input "hollywoodreport"
type textarea "x"
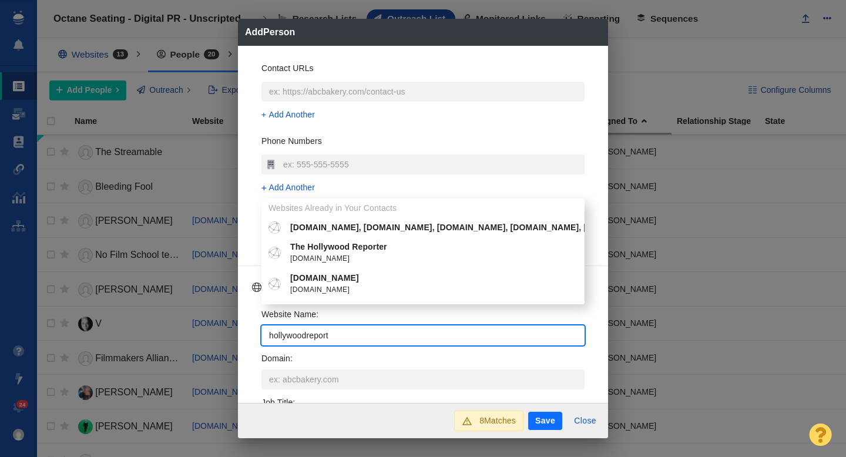
type input "hollywoodreport"
click at [363, 257] on span "hollywoodreporter.com" at bounding box center [431, 259] width 283 height 12
type textarea "x"
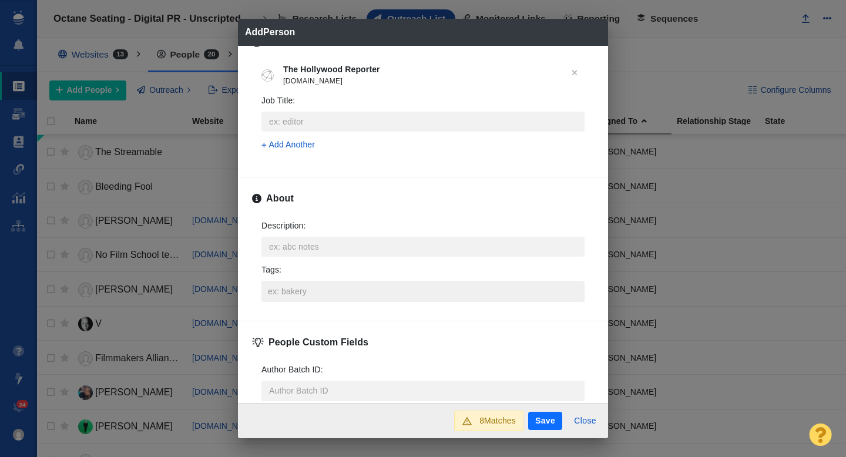
scroll to position [497, 0]
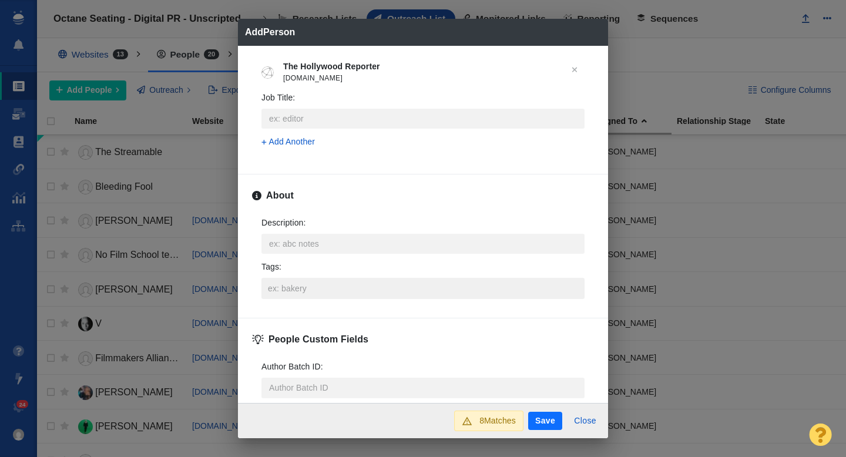
click at [334, 289] on input "Tags :" at bounding box center [423, 288] width 316 height 21
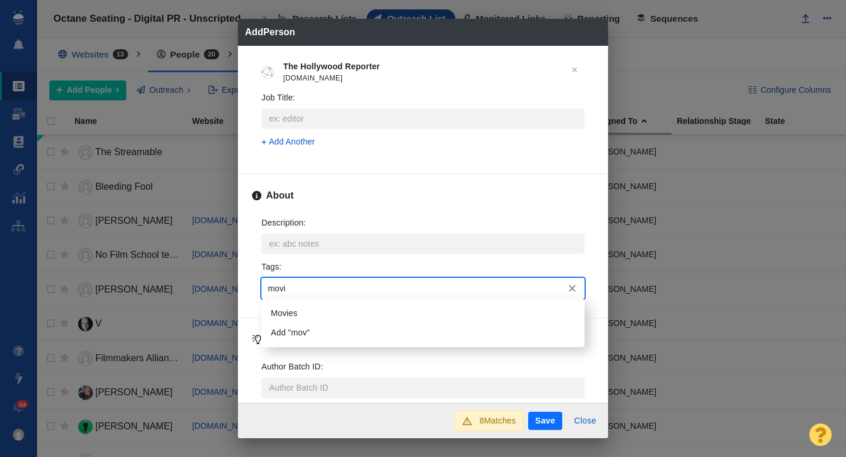
type input "movie"
click at [328, 306] on li "Movies" at bounding box center [422, 313] width 323 height 19
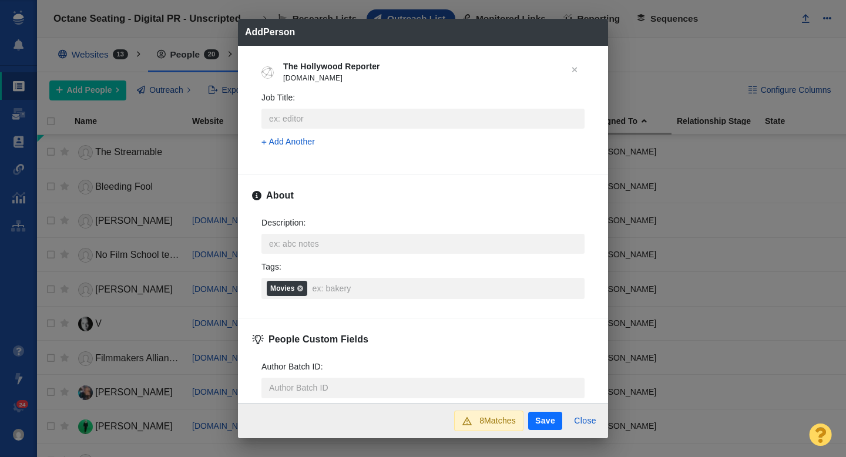
click at [547, 422] on button "Save" at bounding box center [545, 421] width 34 height 19
type textarea "x"
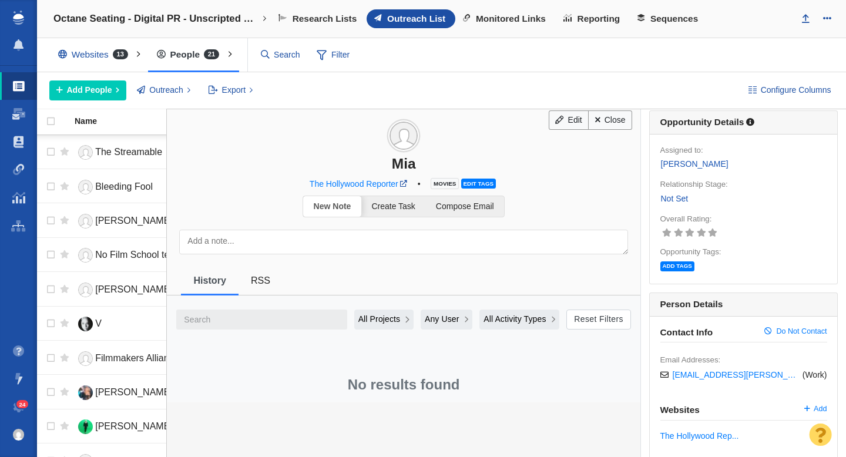
scroll to position [0, 0]
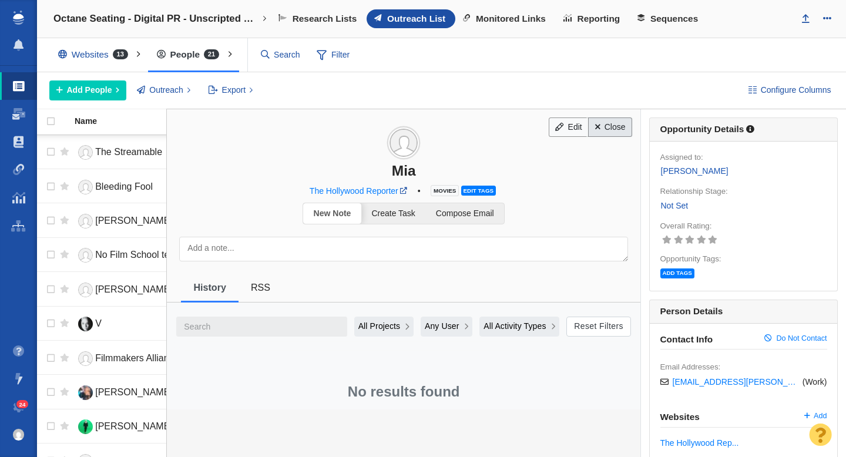
click at [610, 127] on link "Close" at bounding box center [610, 128] width 44 height 20
